Goal: Check status: Check status

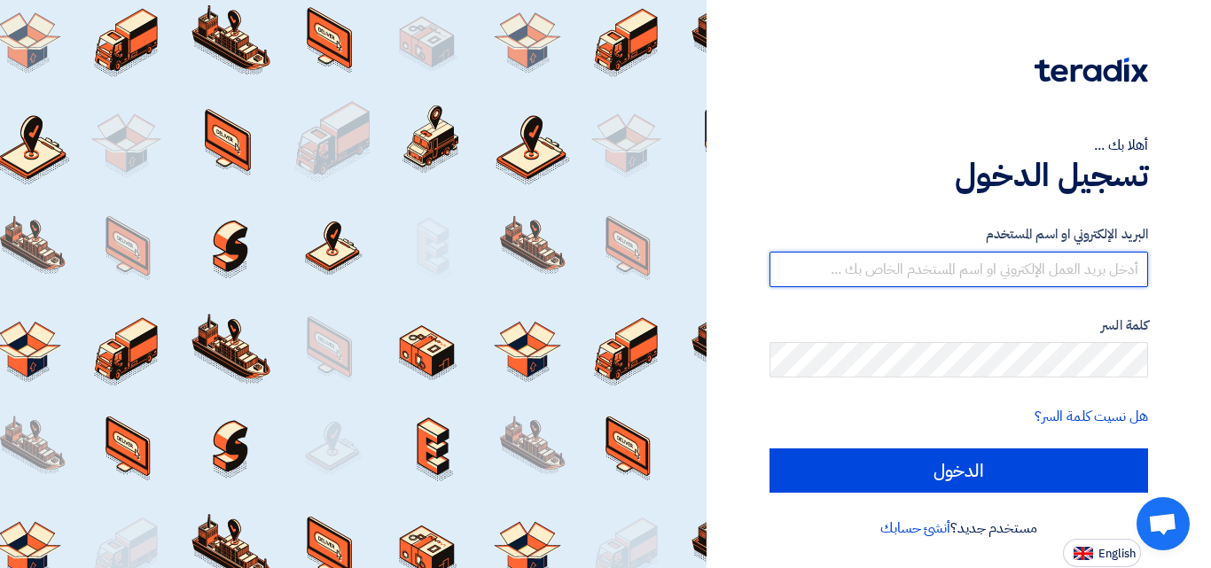
type input "[EMAIL_ADDRESS][DOMAIN_NAME]"
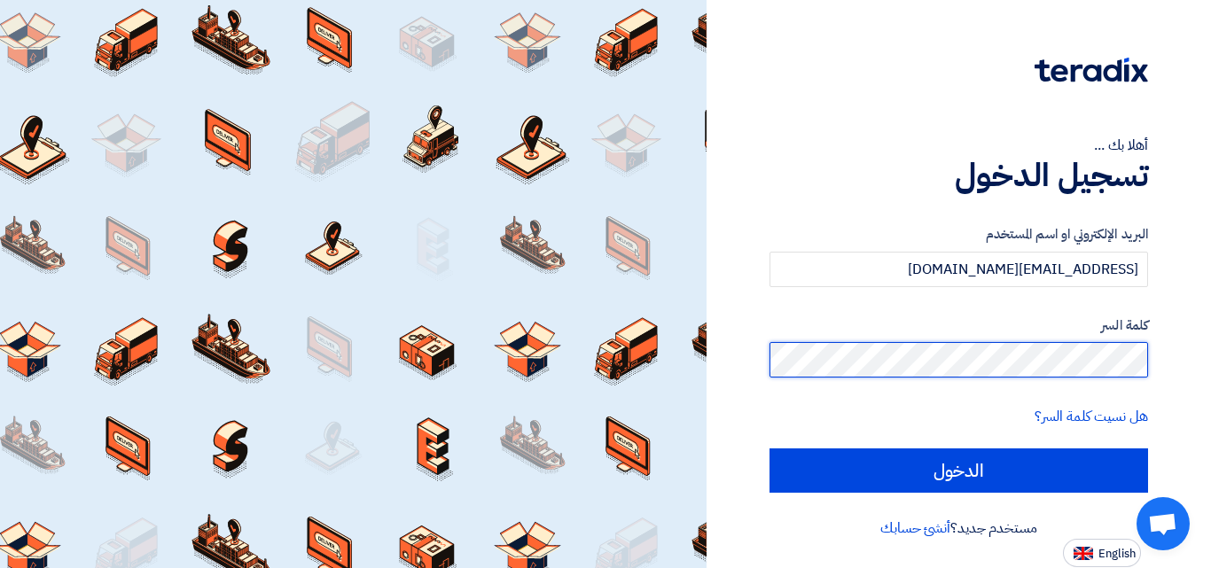
click at [1197, 367] on div "أهلا بك ... تسجيل الدخول البريد الإلكتروني او اسم المستخدم [EMAIL_ADDRESS][DOMA…" at bounding box center [959, 283] width 478 height 567
click at [769, 449] on input "الدخول" at bounding box center [958, 471] width 378 height 44
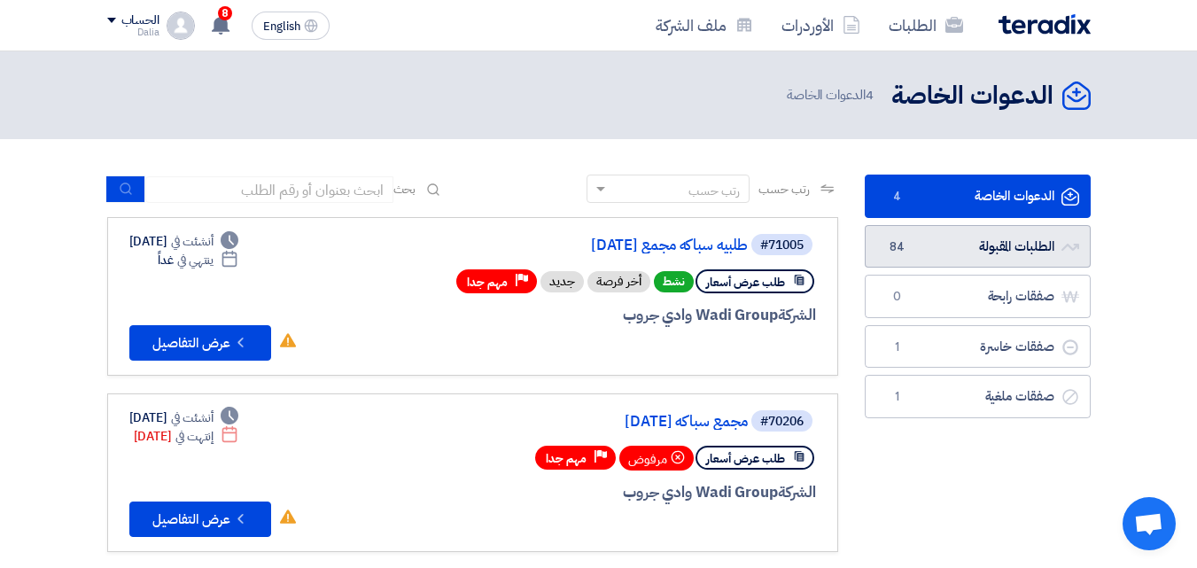
click at [1002, 247] on link "الطلبات المقبولة الطلبات المقبولة 84" at bounding box center [978, 246] width 226 height 43
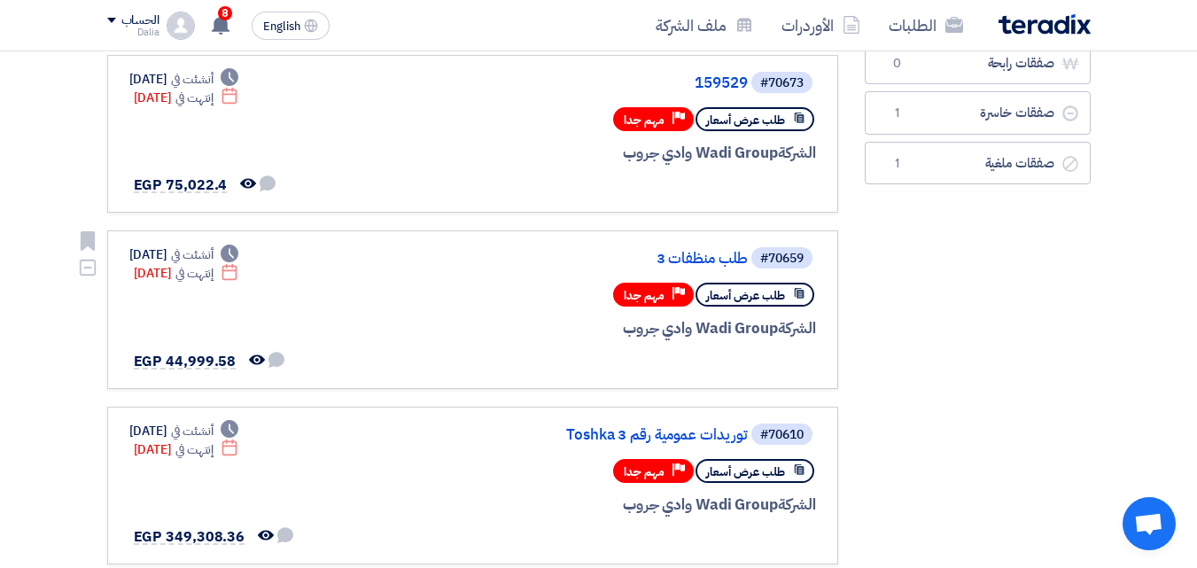
scroll to position [355, 0]
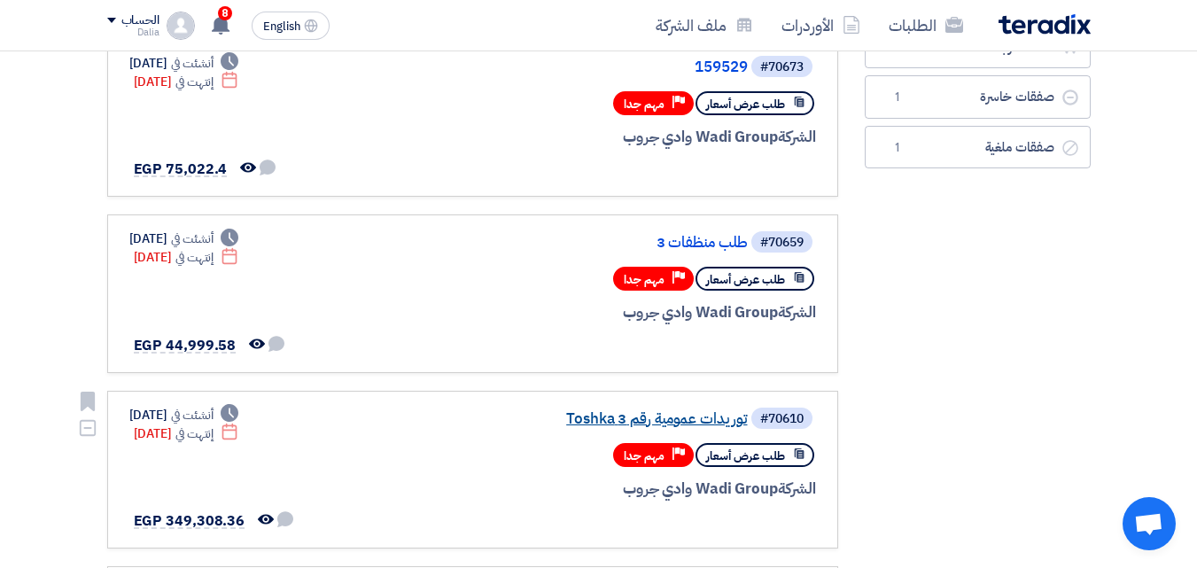
click at [706, 412] on link "توريدات عمومية رقم 3 Toshka" at bounding box center [571, 419] width 355 height 16
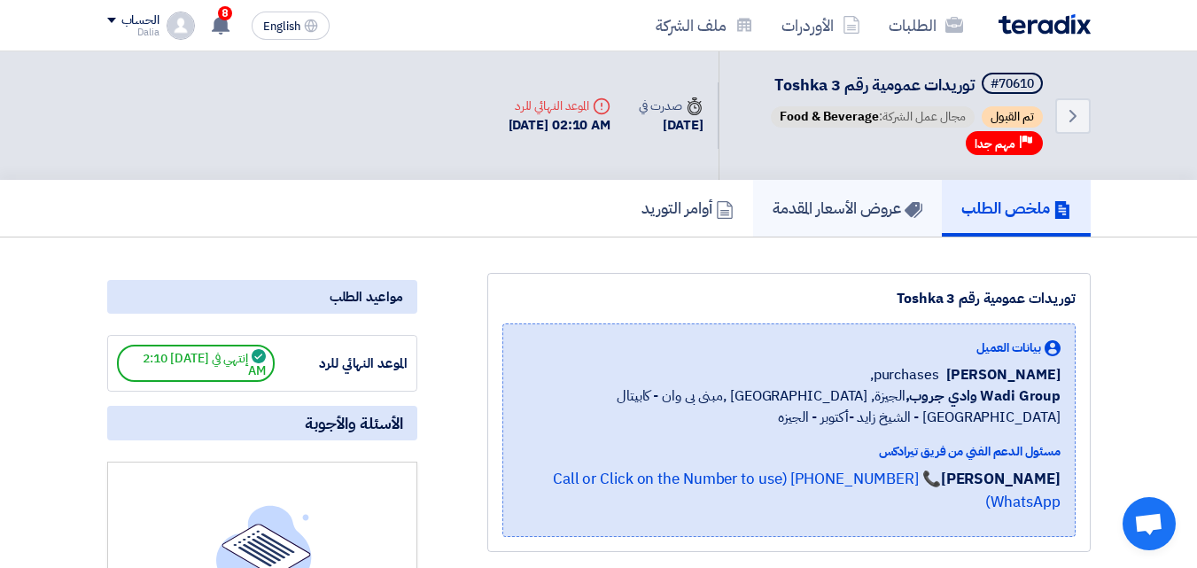
click at [855, 198] on h5 "عروض الأسعار المقدمة" at bounding box center [848, 208] width 150 height 20
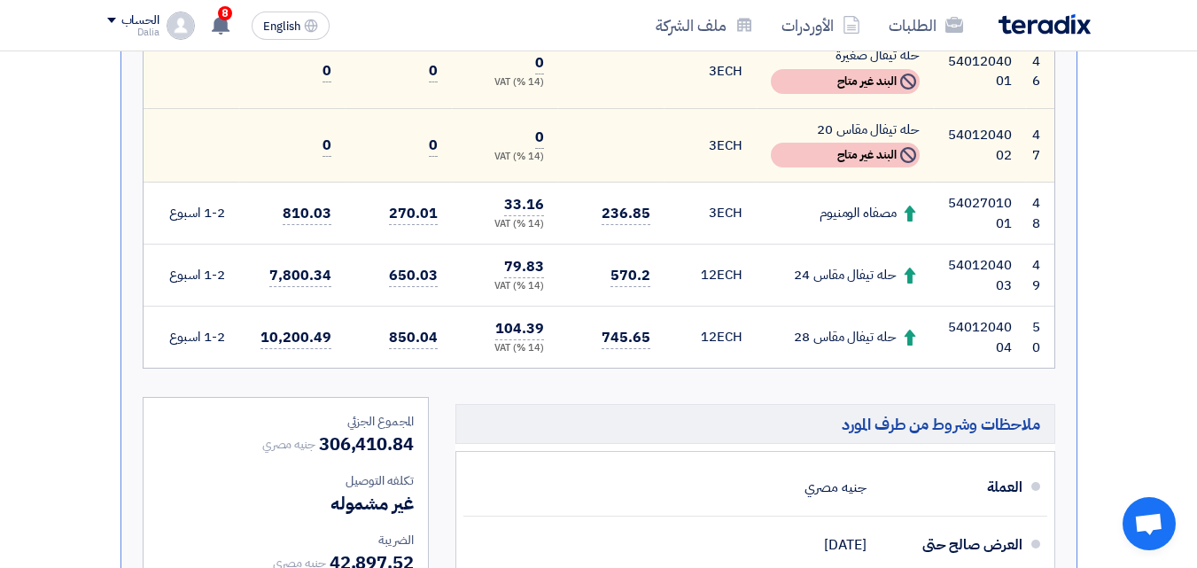
scroll to position [4166, 0]
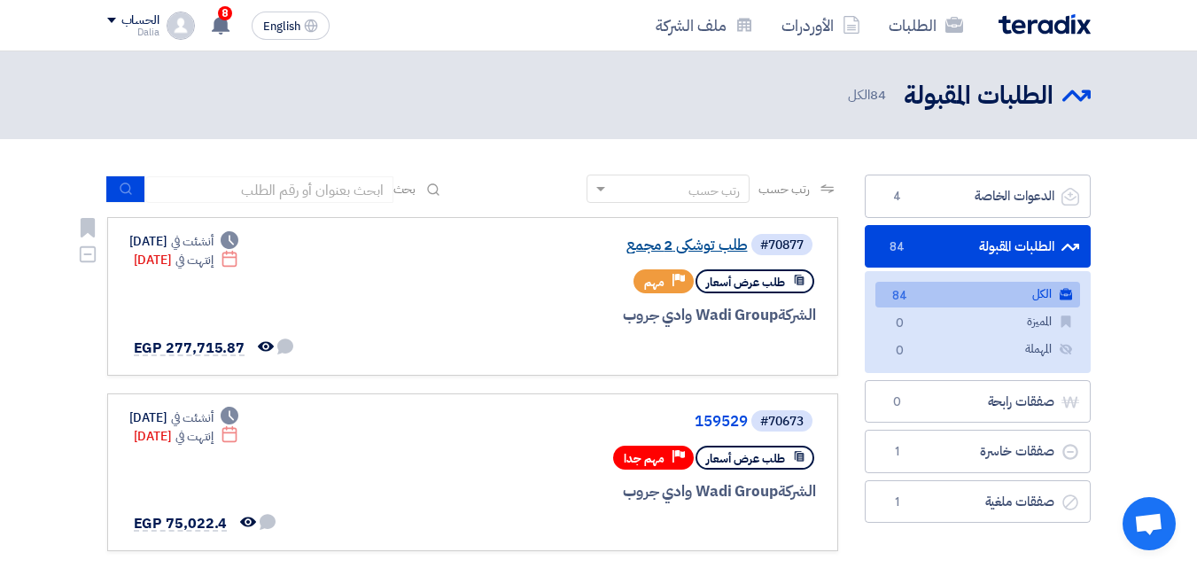
click at [690, 248] on link "طلب توشكي 2 مجمع" at bounding box center [571, 246] width 355 height 16
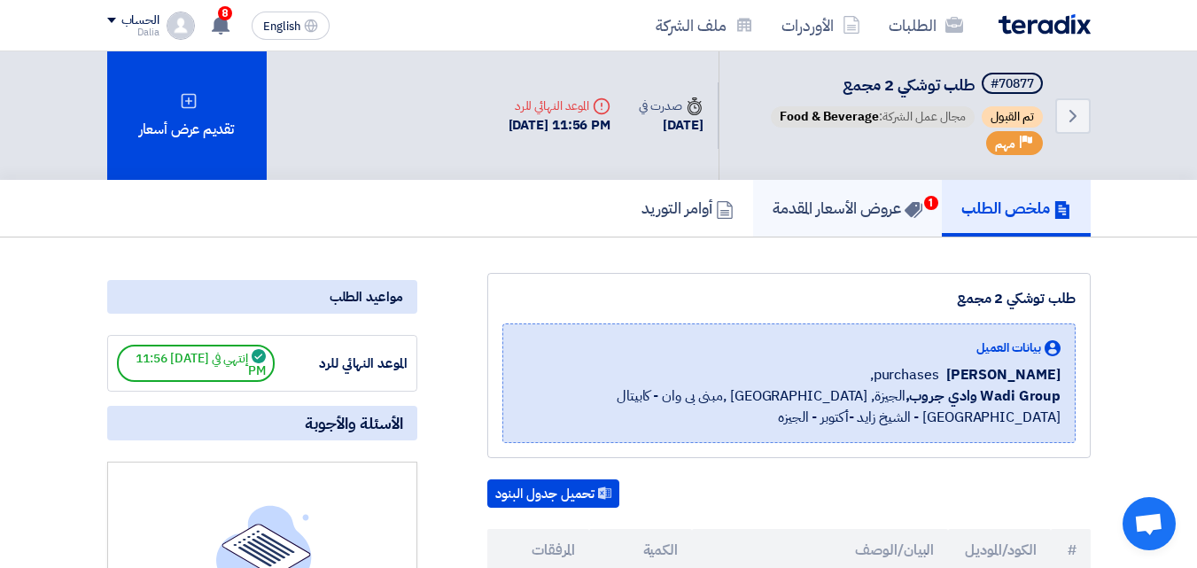
click at [877, 220] on link "عروض الأسعار المقدمة 1" at bounding box center [847, 208] width 189 height 57
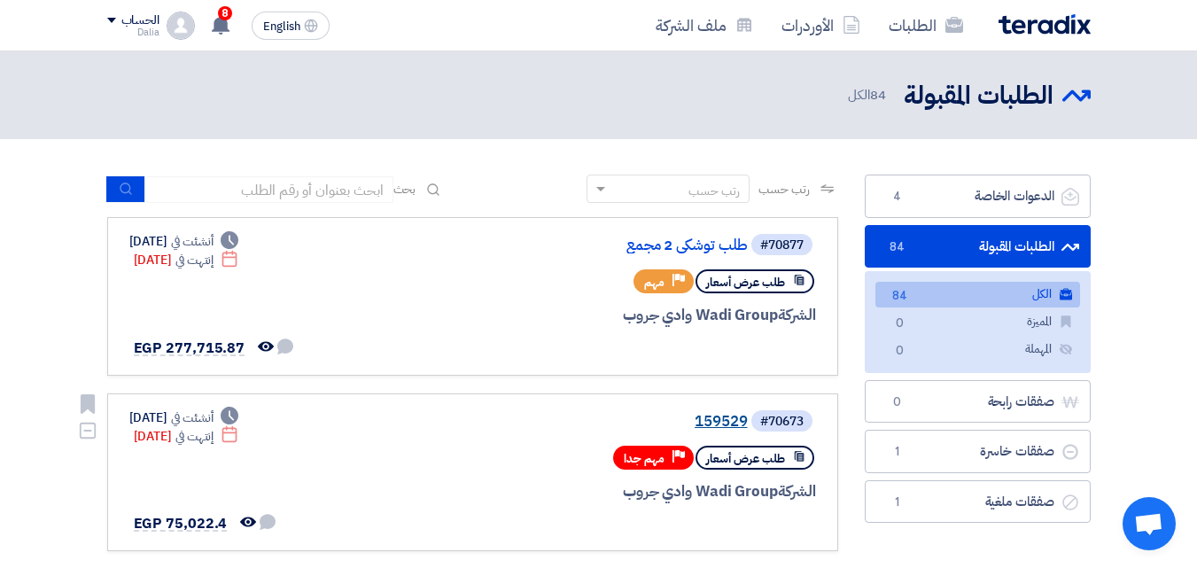
click at [705, 422] on link "159529" at bounding box center [571, 422] width 355 height 16
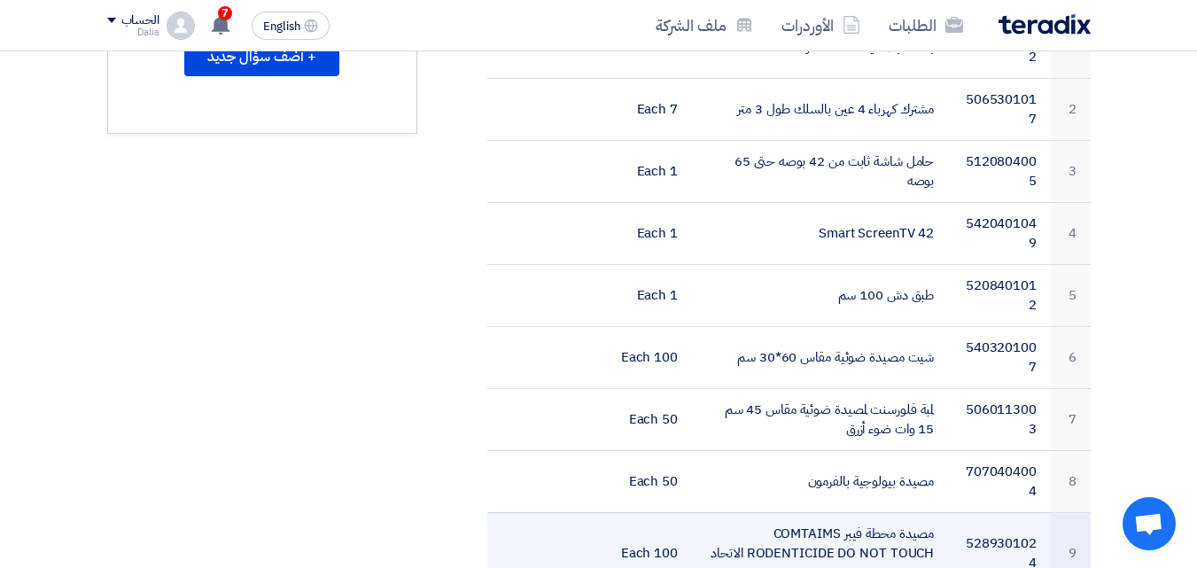
scroll to position [620, 0]
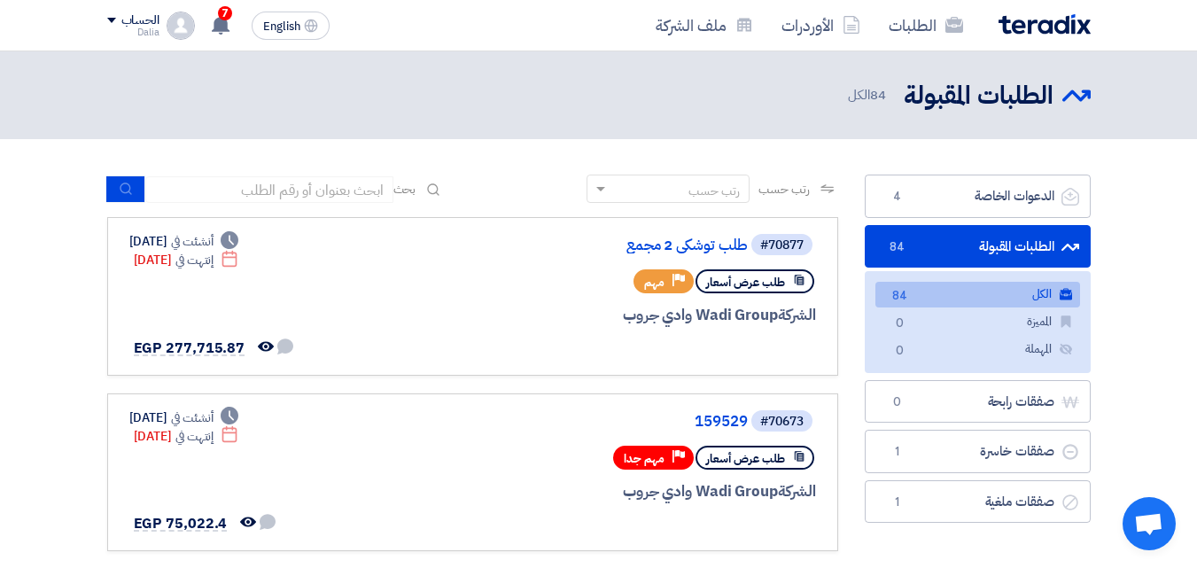
click at [1013, 246] on link "الطلبات المقبولة الطلبات المقبولة 84" at bounding box center [978, 246] width 226 height 43
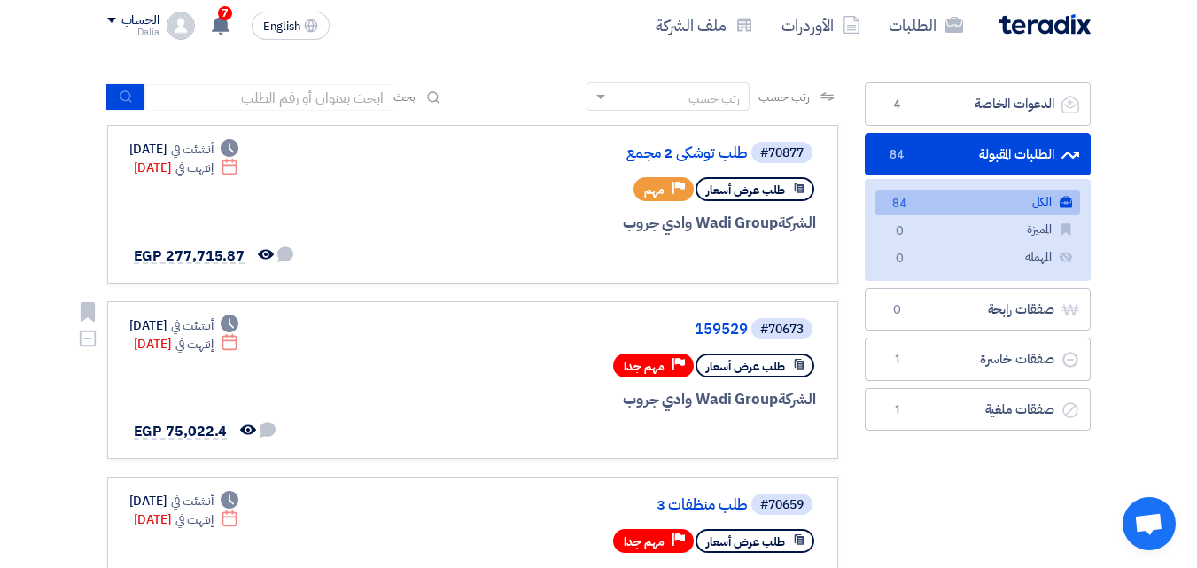
scroll to position [177, 0]
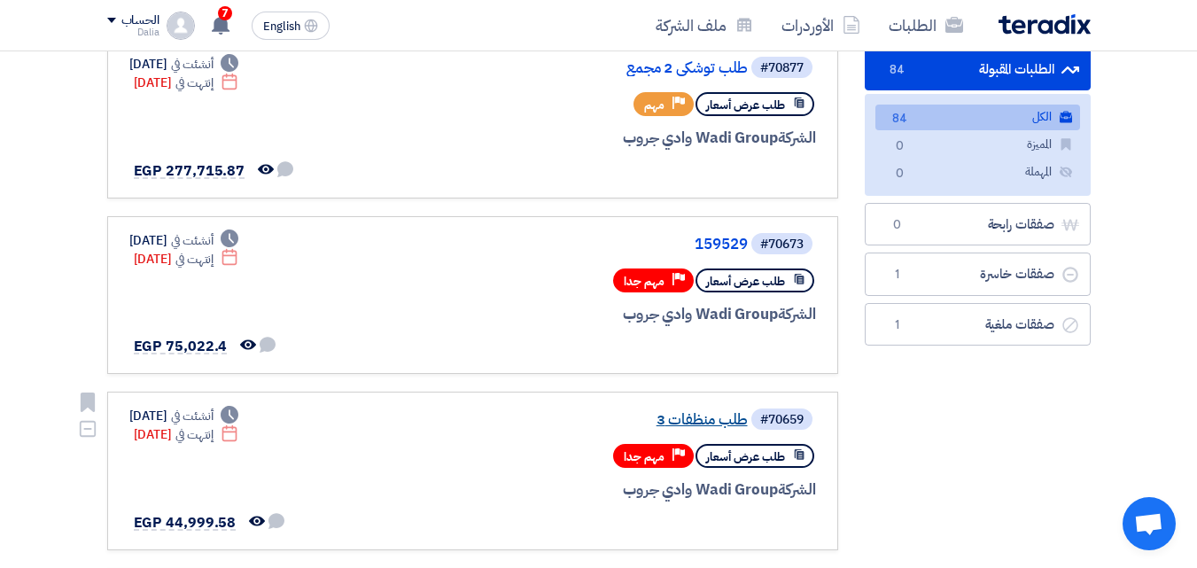
click at [705, 414] on link "طلب منظفات 3" at bounding box center [571, 420] width 355 height 16
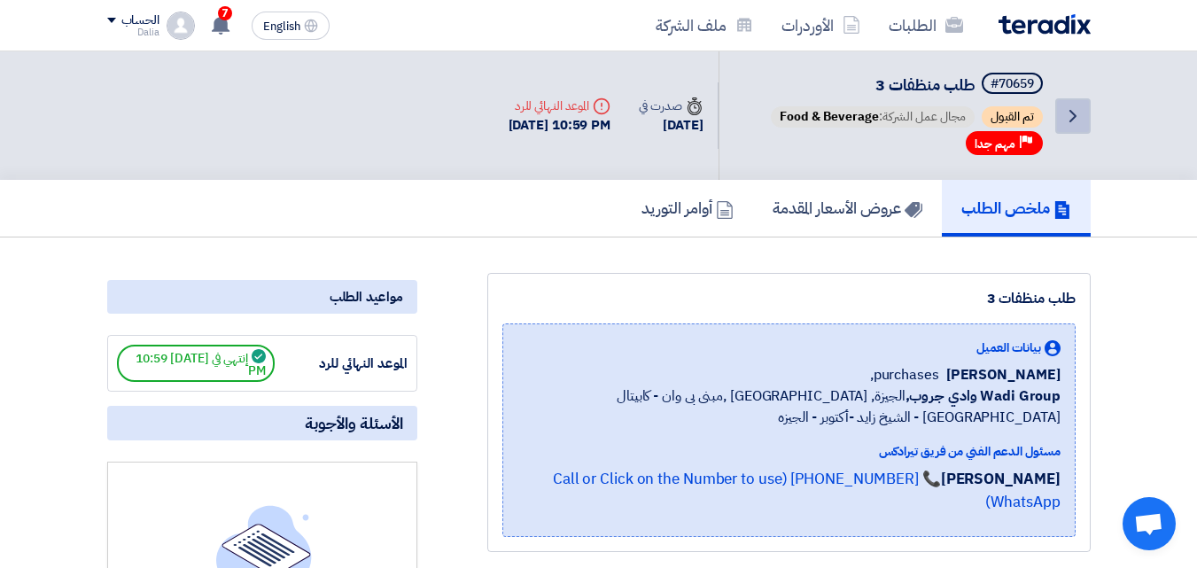
click at [1073, 110] on icon "Back" at bounding box center [1073, 115] width 21 height 21
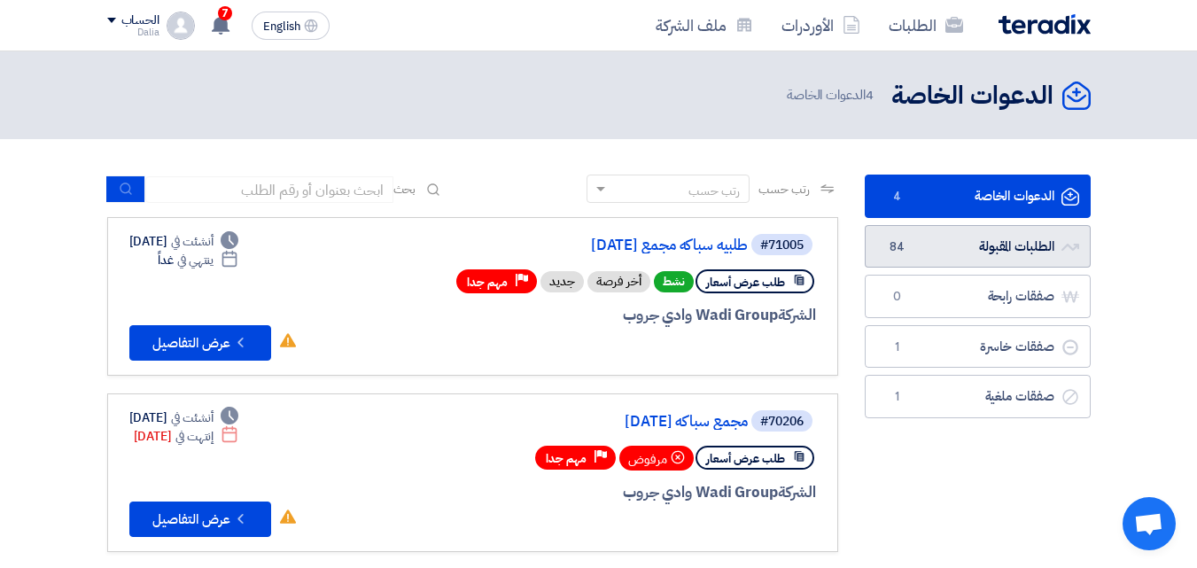
click at [997, 251] on link "الطلبات المقبولة الطلبات المقبولة 84" at bounding box center [978, 246] width 226 height 43
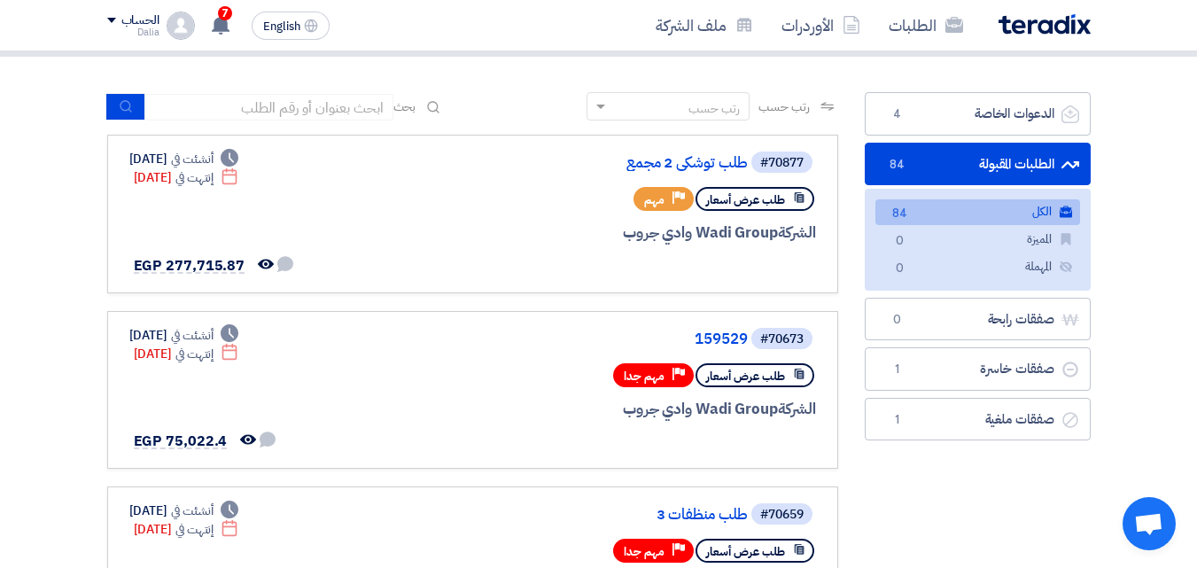
scroll to position [355, 0]
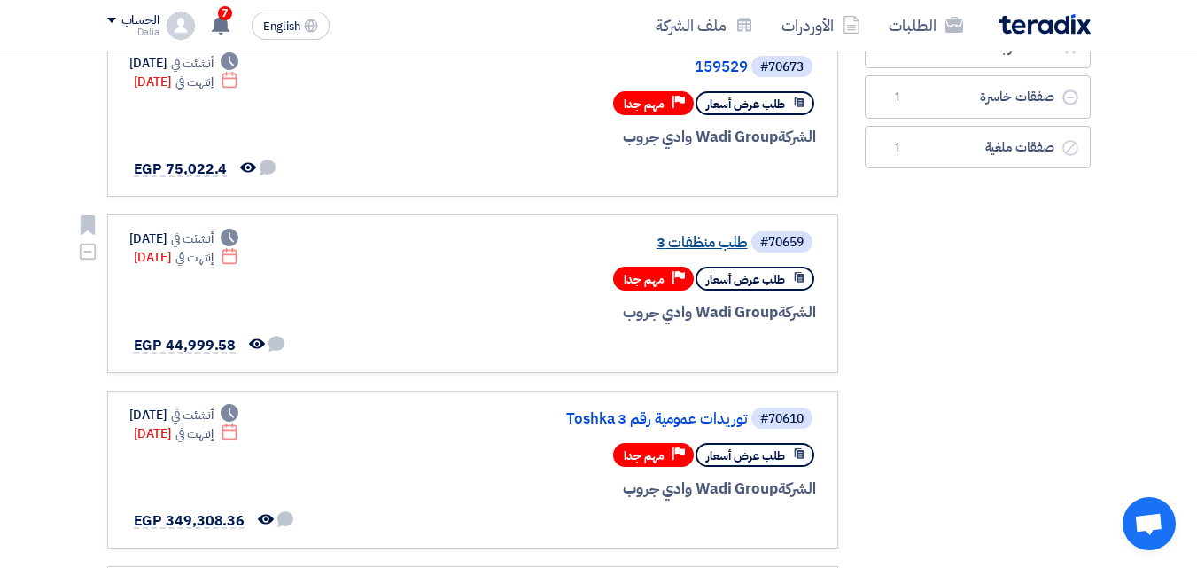
click at [695, 238] on link "طلب منظفات 3" at bounding box center [571, 243] width 355 height 16
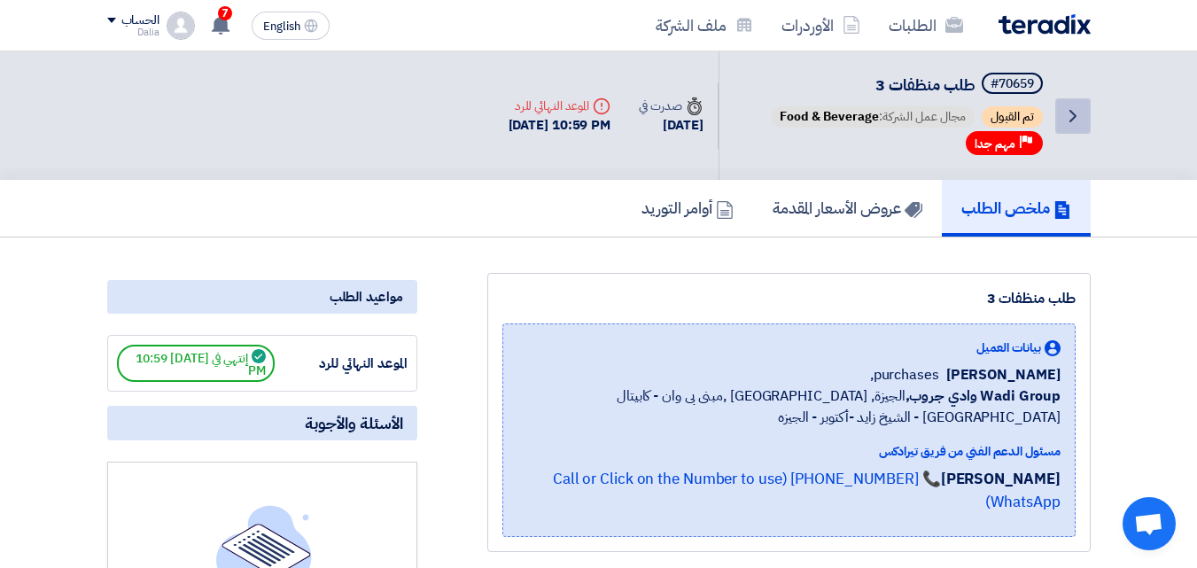
click at [1079, 119] on icon "Back" at bounding box center [1073, 115] width 21 height 21
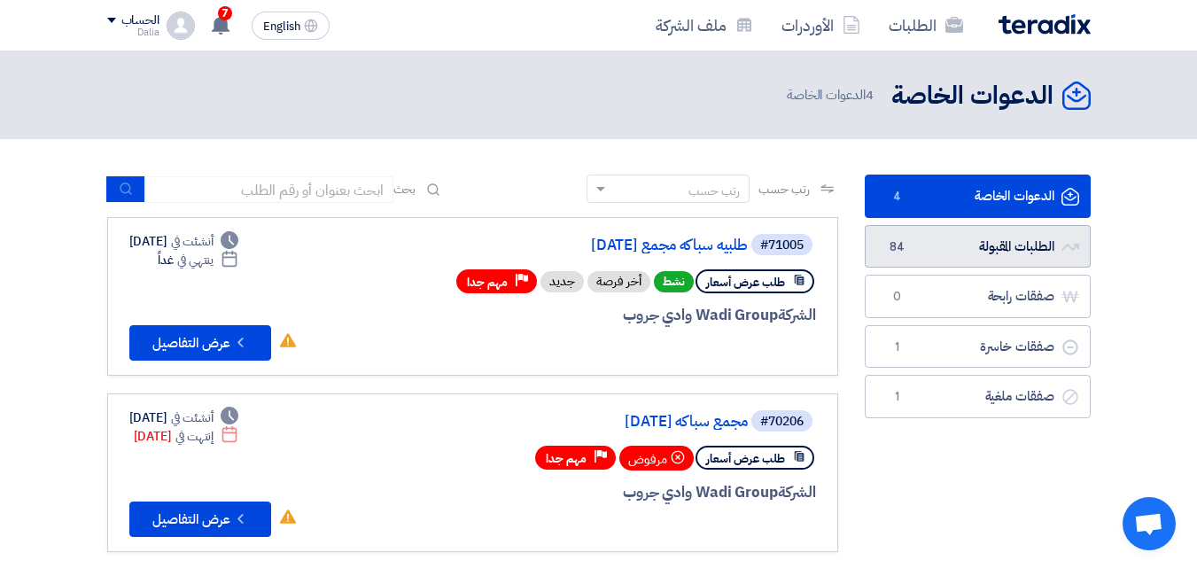
click at [989, 248] on link "الطلبات المقبولة الطلبات المقبولة 84" at bounding box center [978, 246] width 226 height 43
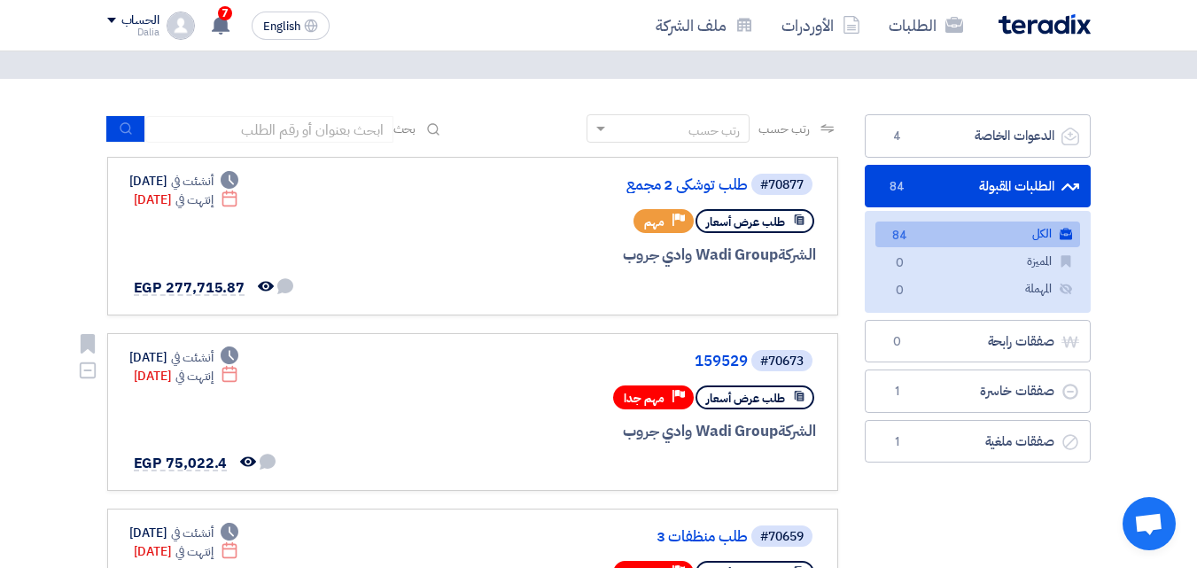
scroll to position [89, 0]
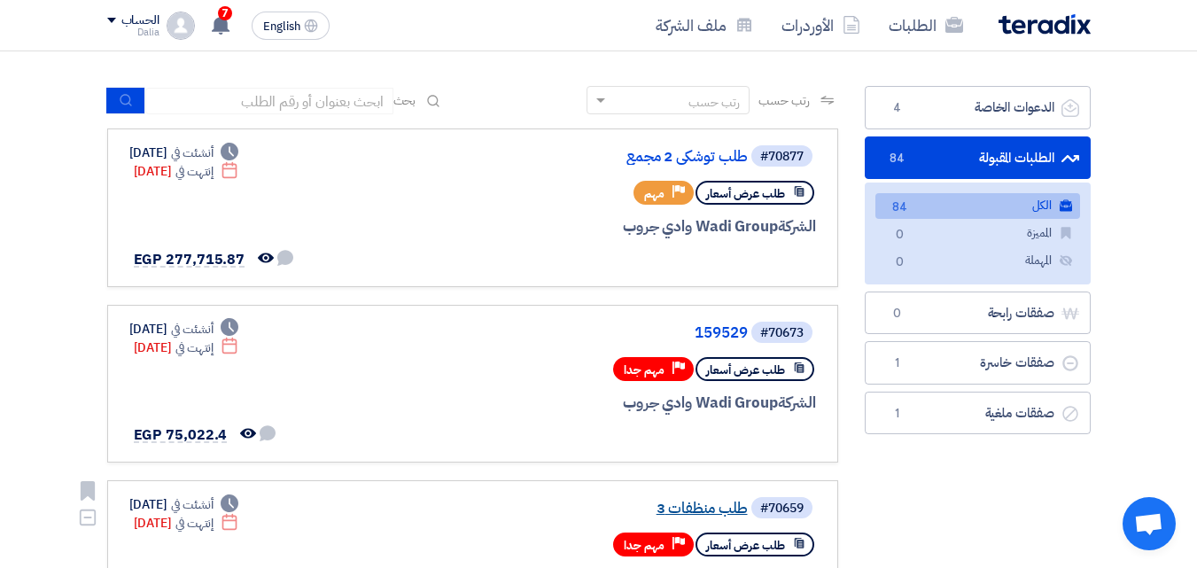
click at [724, 507] on link "طلب منظفات 3" at bounding box center [571, 509] width 355 height 16
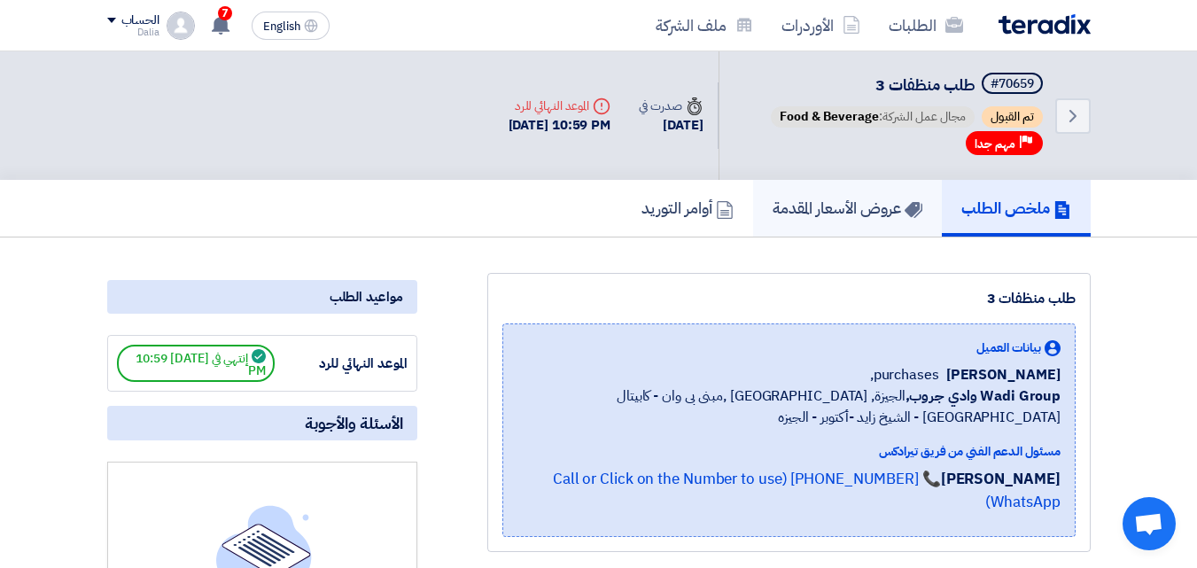
click at [839, 206] on h5 "عروض الأسعار المقدمة" at bounding box center [848, 208] width 150 height 20
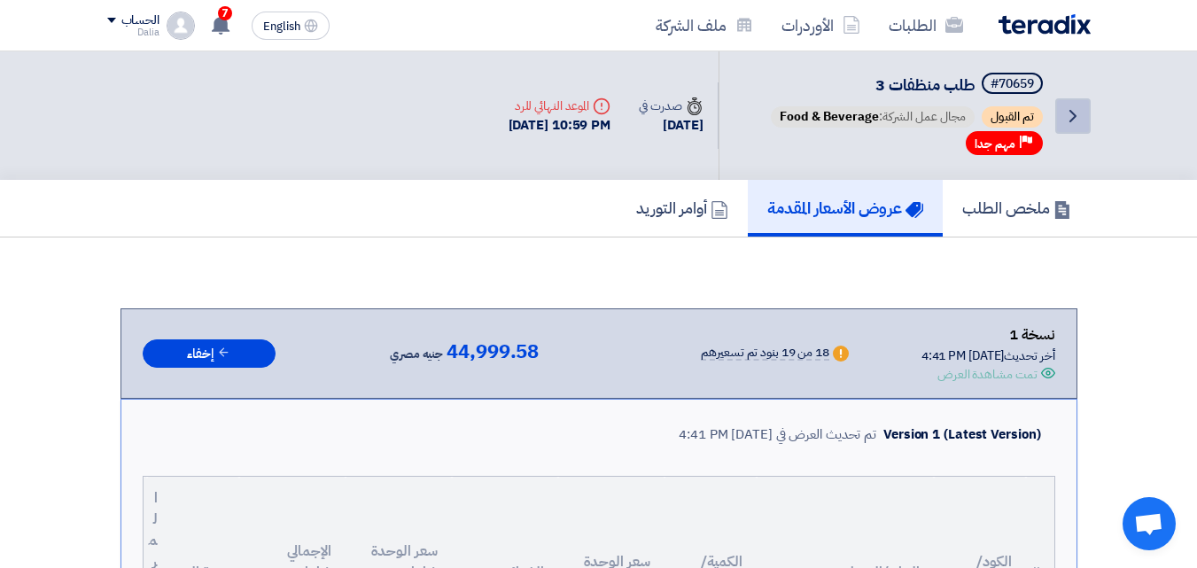
click at [1073, 114] on icon "Back" at bounding box center [1073, 115] width 21 height 21
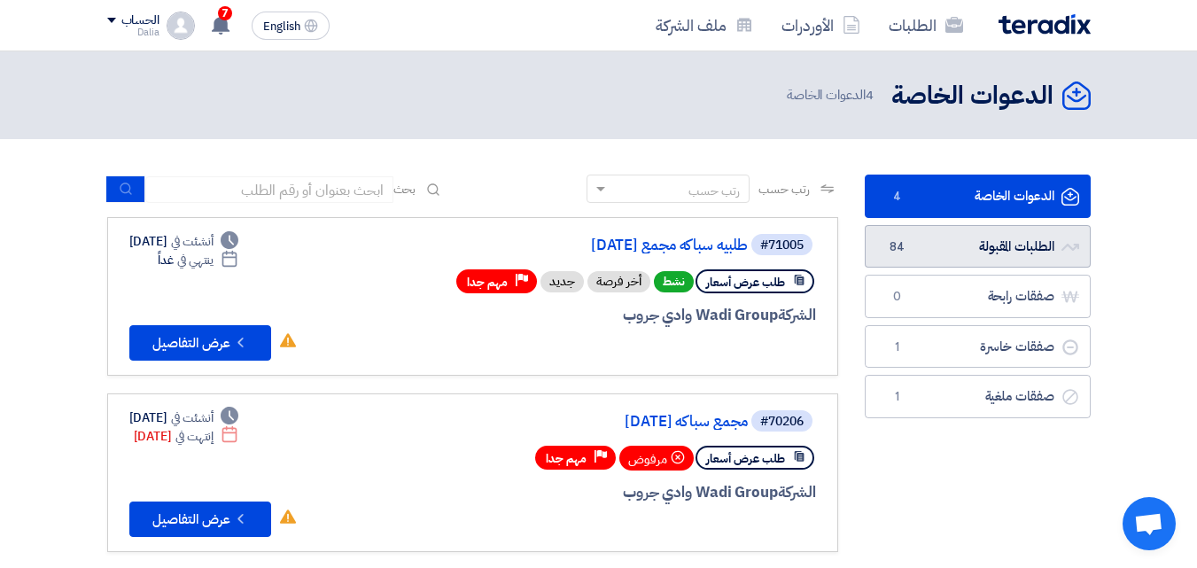
click at [996, 251] on link "الطلبات المقبولة الطلبات المقبولة 84" at bounding box center [978, 246] width 226 height 43
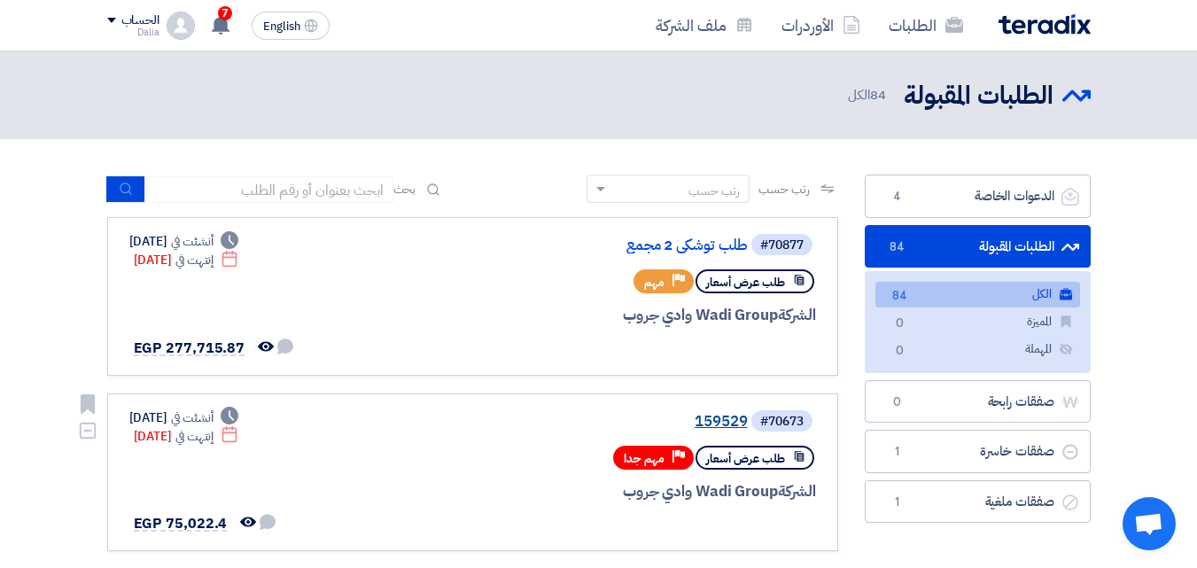
click at [708, 414] on link "159529" at bounding box center [571, 422] width 355 height 16
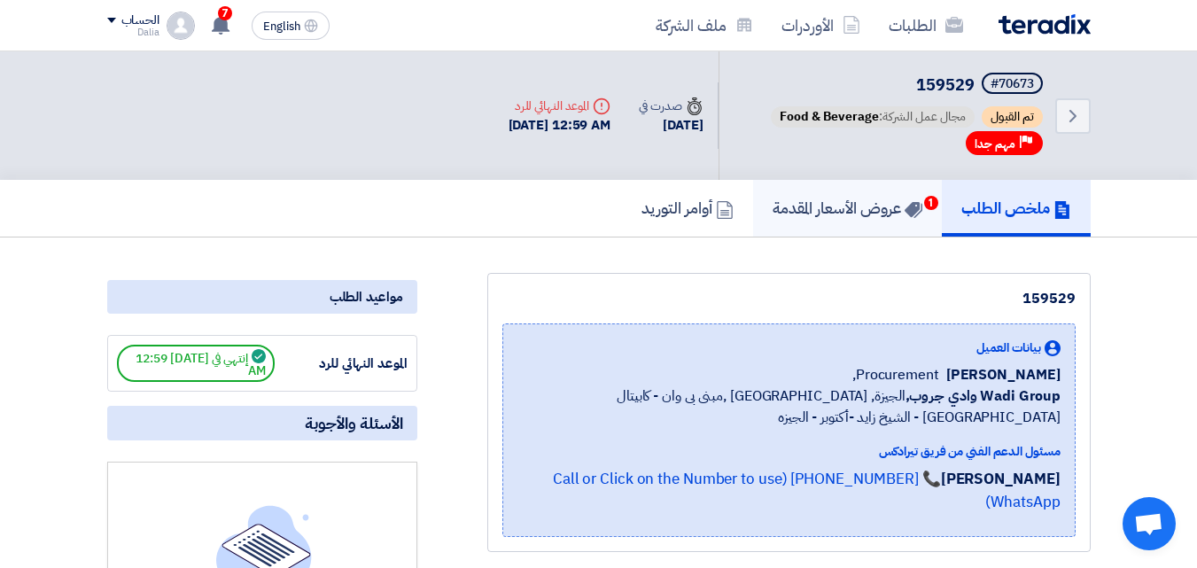
click at [864, 207] on h5 "عروض الأسعار المقدمة 1" at bounding box center [848, 208] width 150 height 20
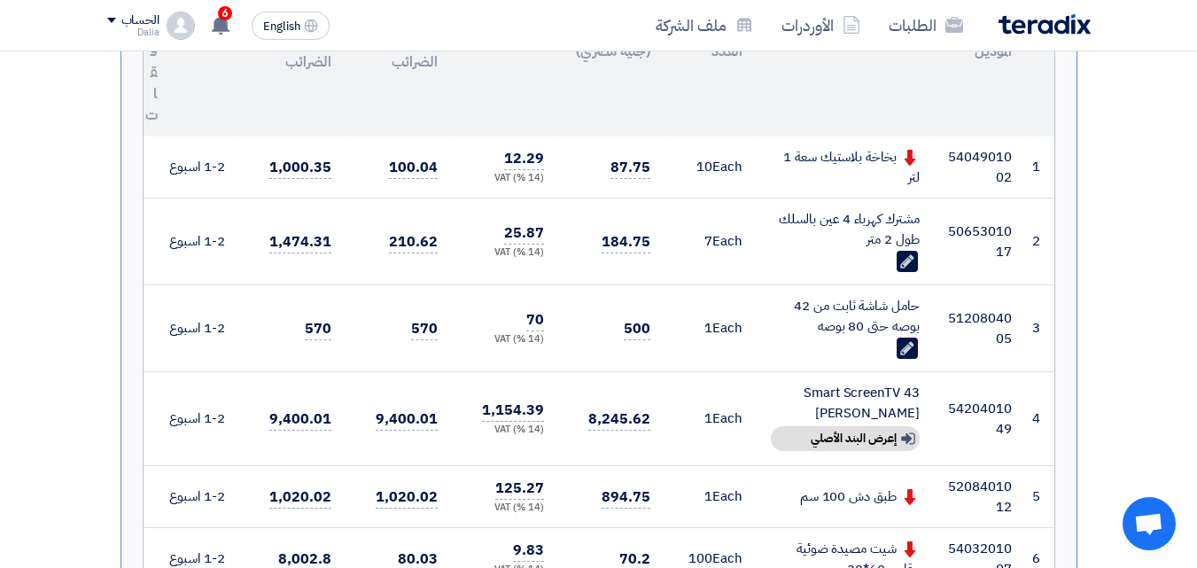
scroll to position [443, 0]
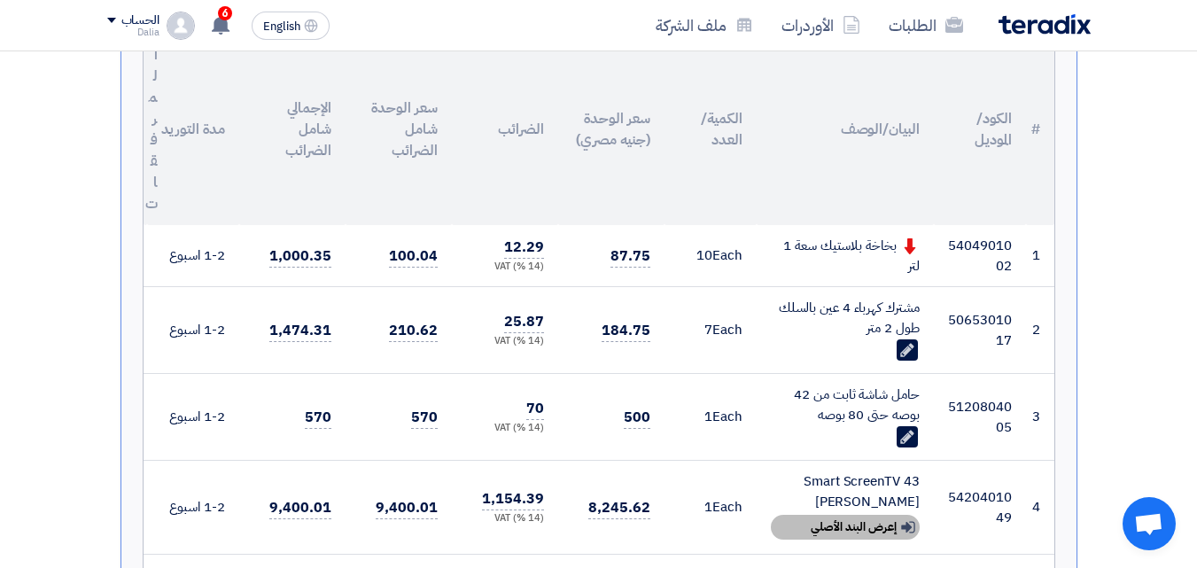
click at [829, 530] on div "Show details إعرض البند الأصلي" at bounding box center [845, 527] width 149 height 25
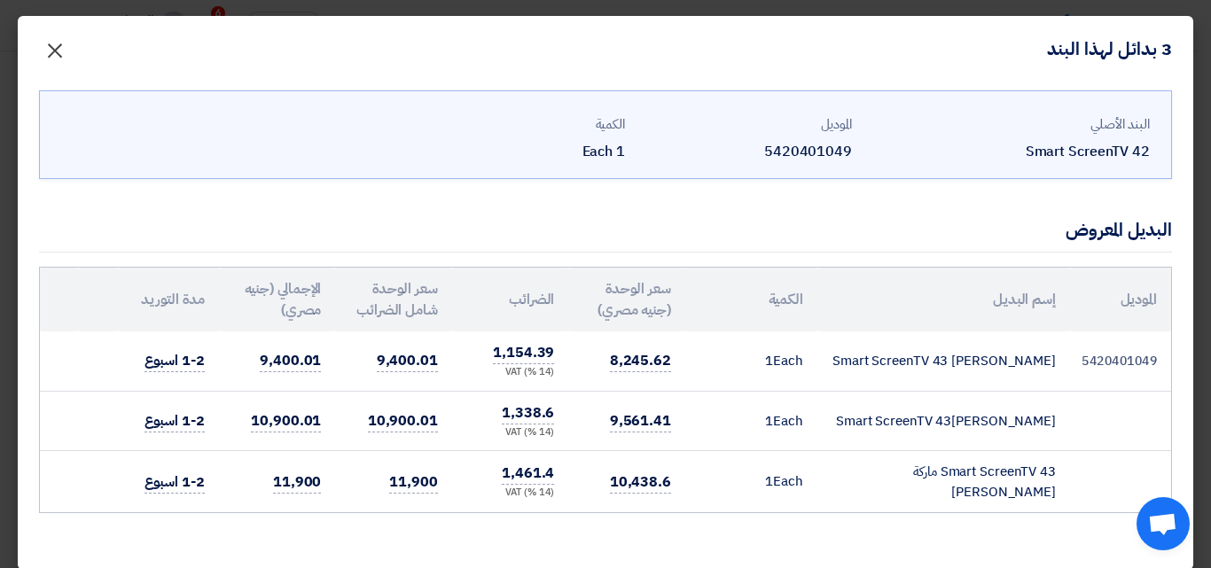
click at [66, 45] on span "×" at bounding box center [54, 49] width 21 height 53
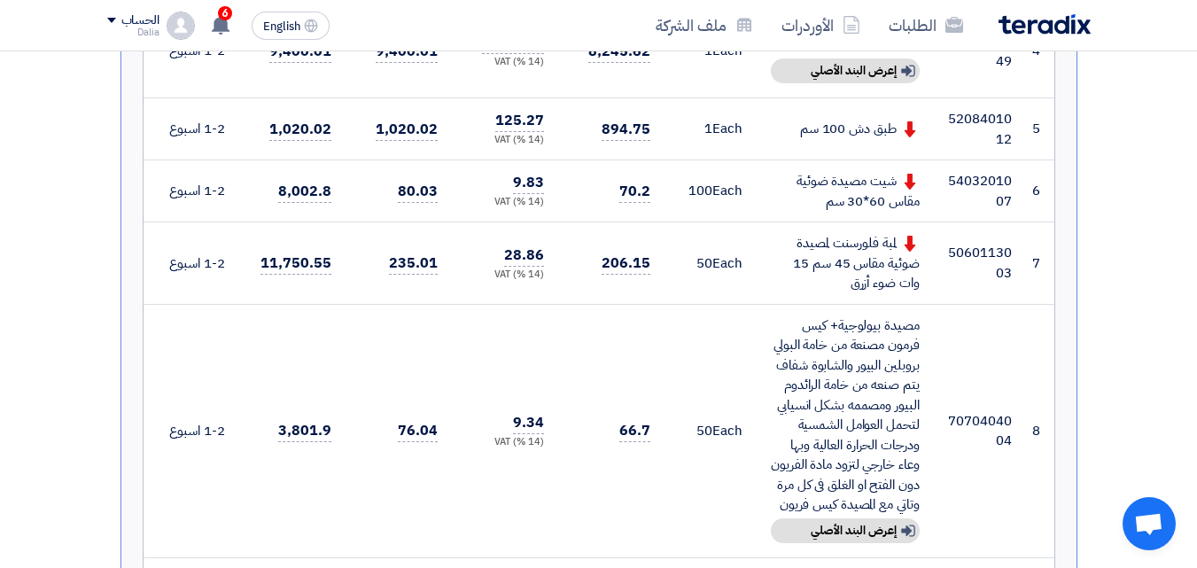
scroll to position [975, 0]
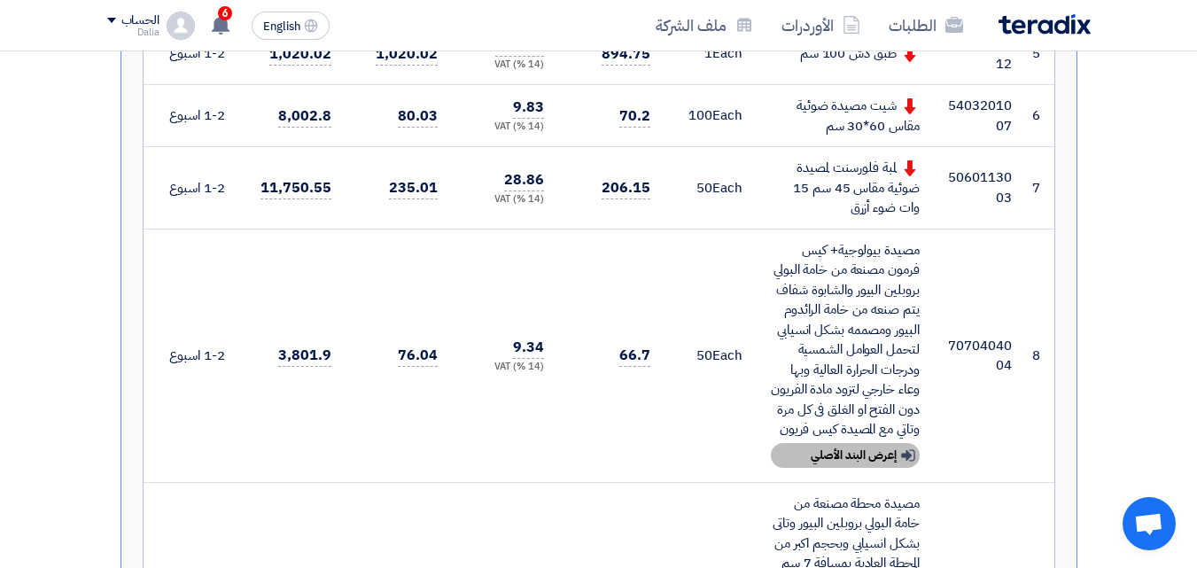
click at [863, 468] on div "Show details إعرض البند الأصلي" at bounding box center [845, 455] width 149 height 25
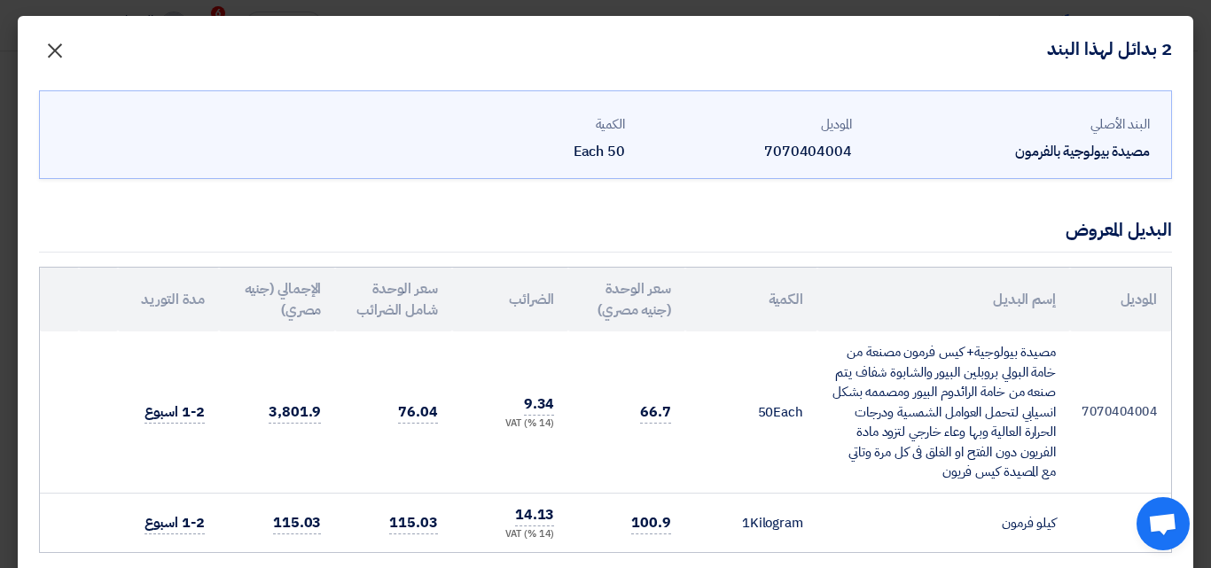
click at [66, 53] on span "×" at bounding box center [54, 49] width 21 height 53
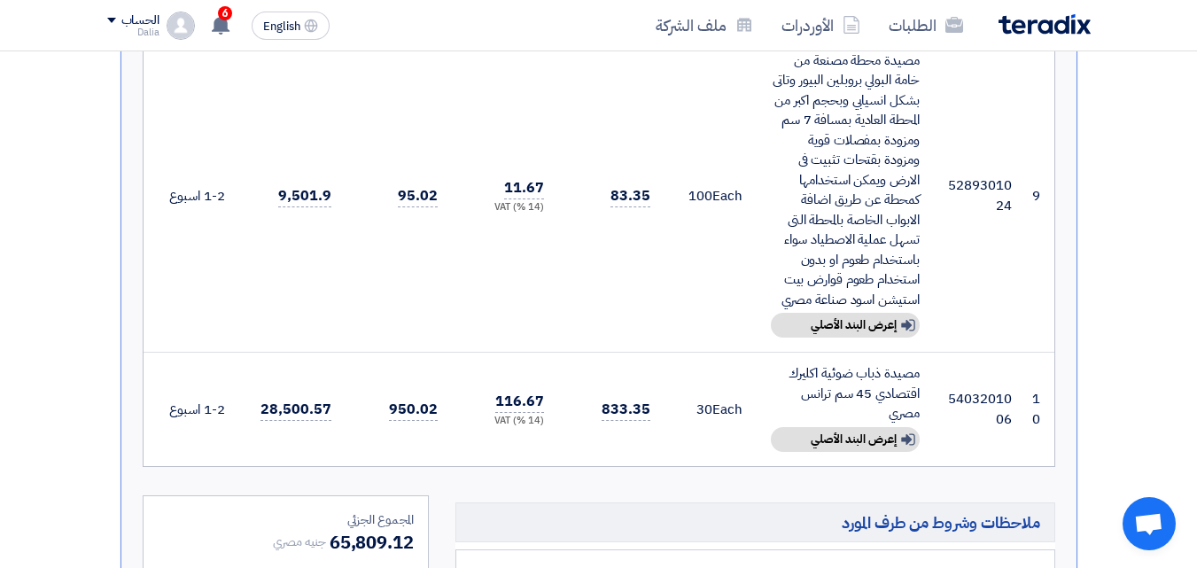
scroll to position [1330, 0]
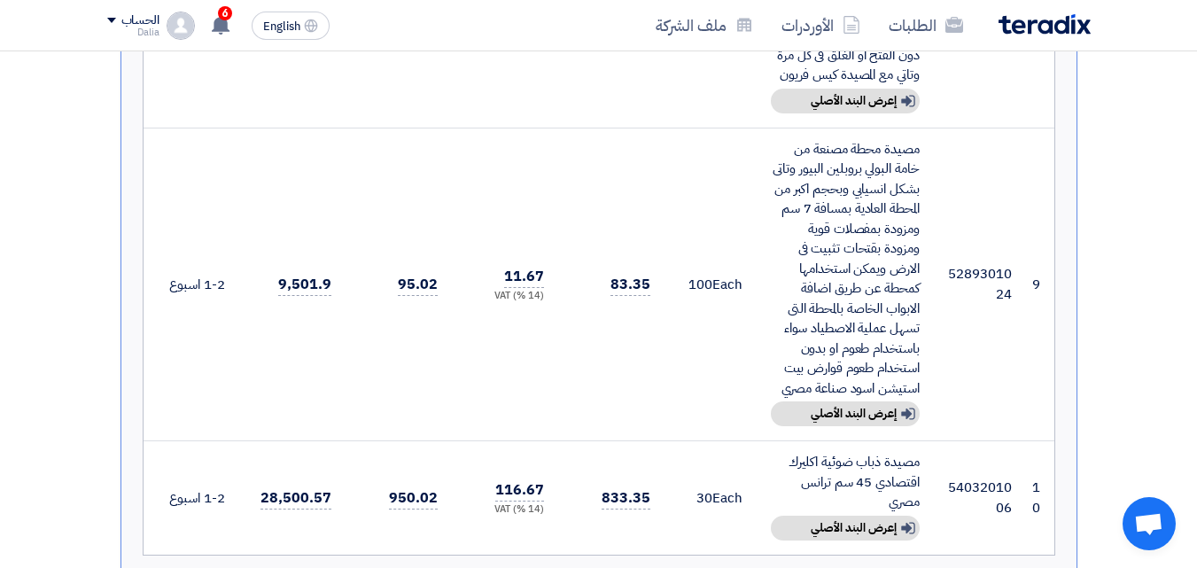
click at [739, 326] on td "100 Each" at bounding box center [711, 285] width 92 height 314
